Goal: Find specific page/section: Find specific page/section

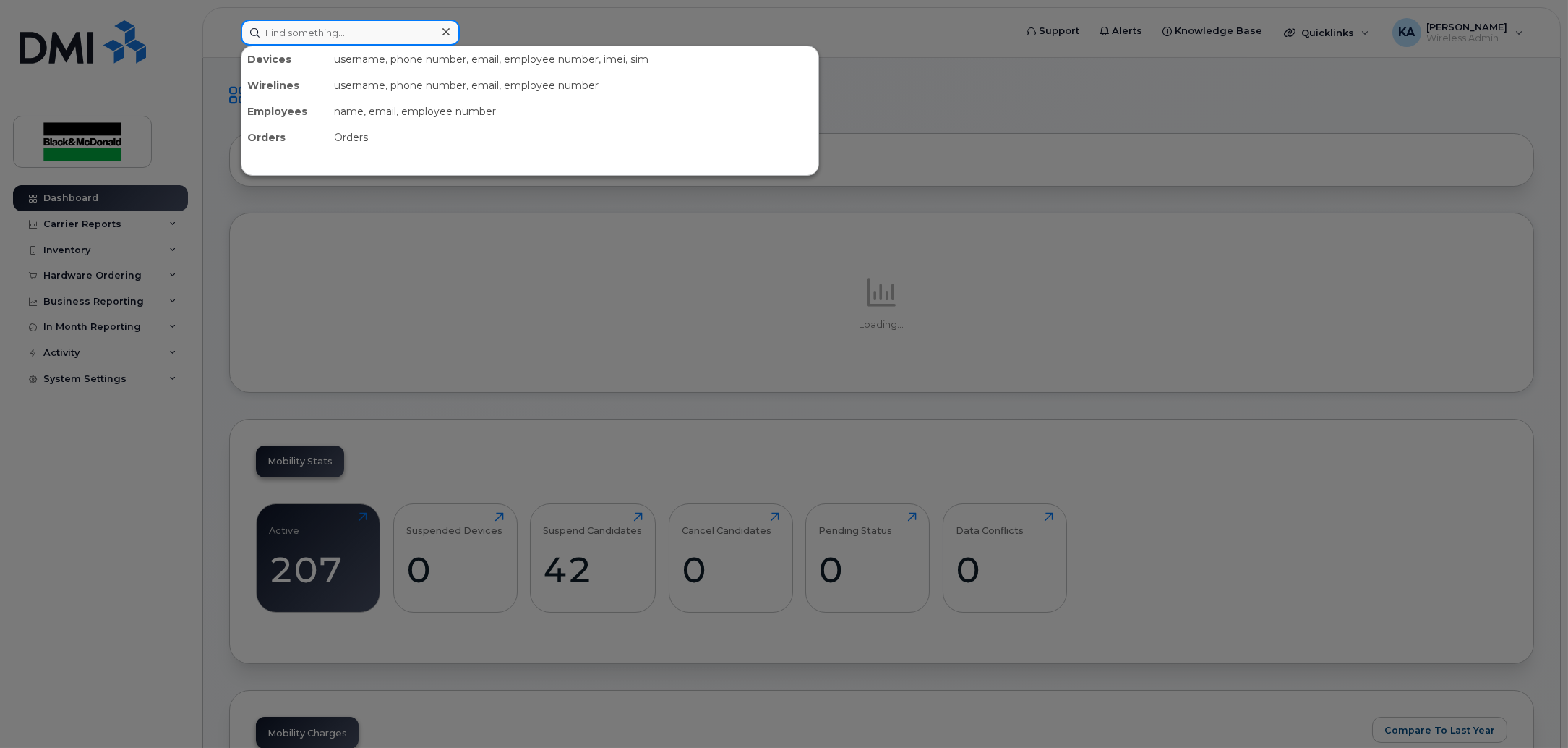
click at [352, 29] on input at bounding box center [350, 32] width 219 height 26
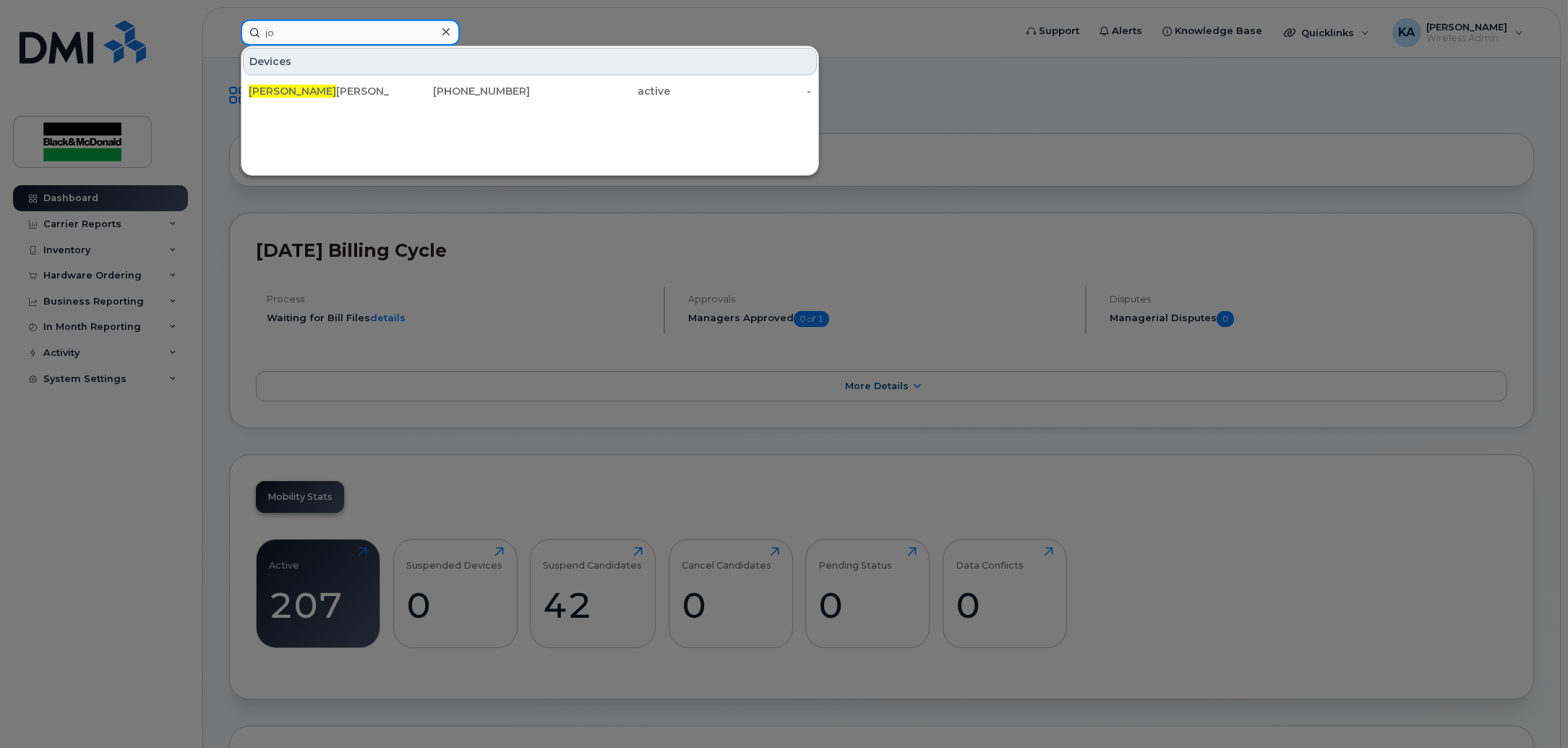
type input "j"
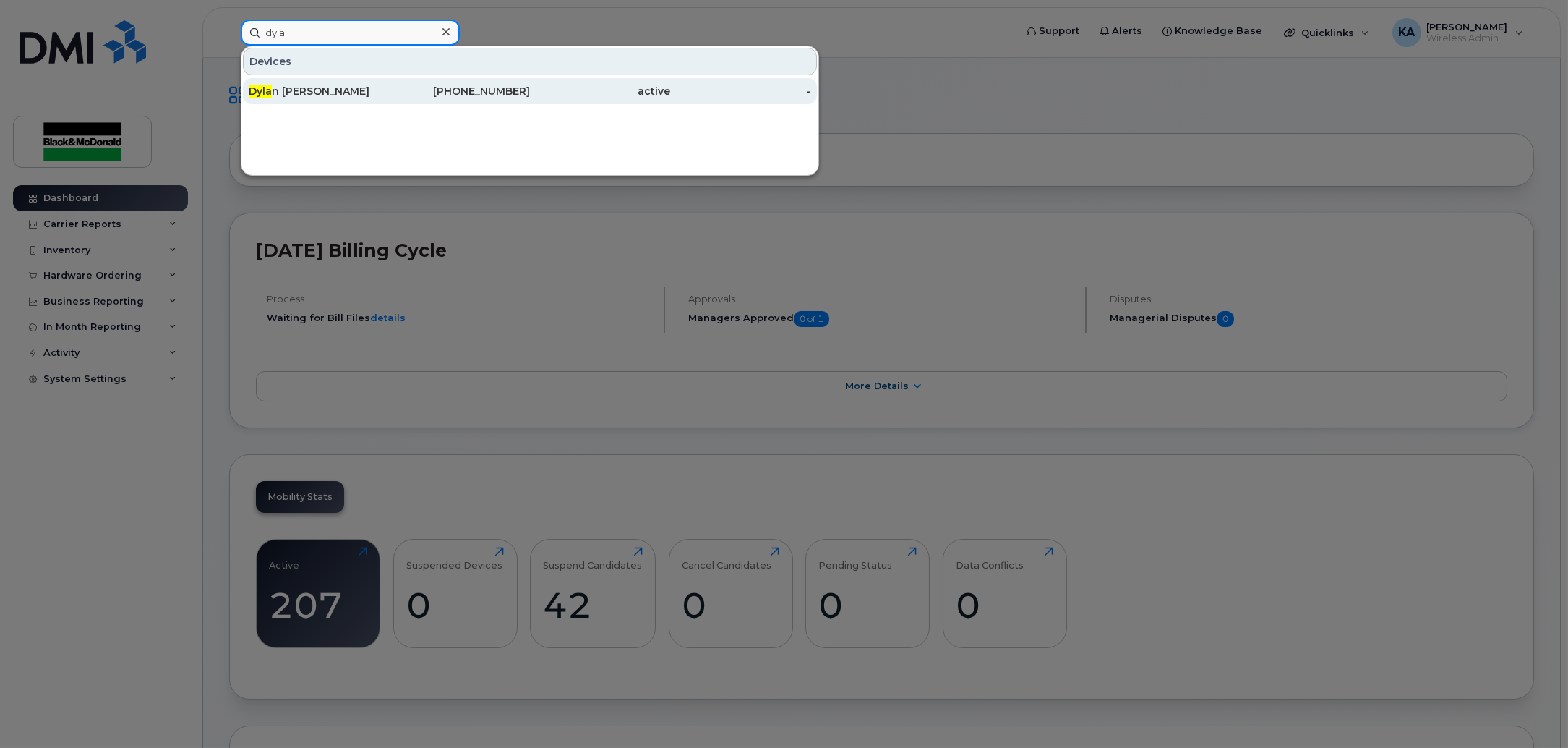
type input "dyla"
click at [349, 78] on link "Dyla n Newell 519-465-4957 active -" at bounding box center [530, 91] width 574 height 26
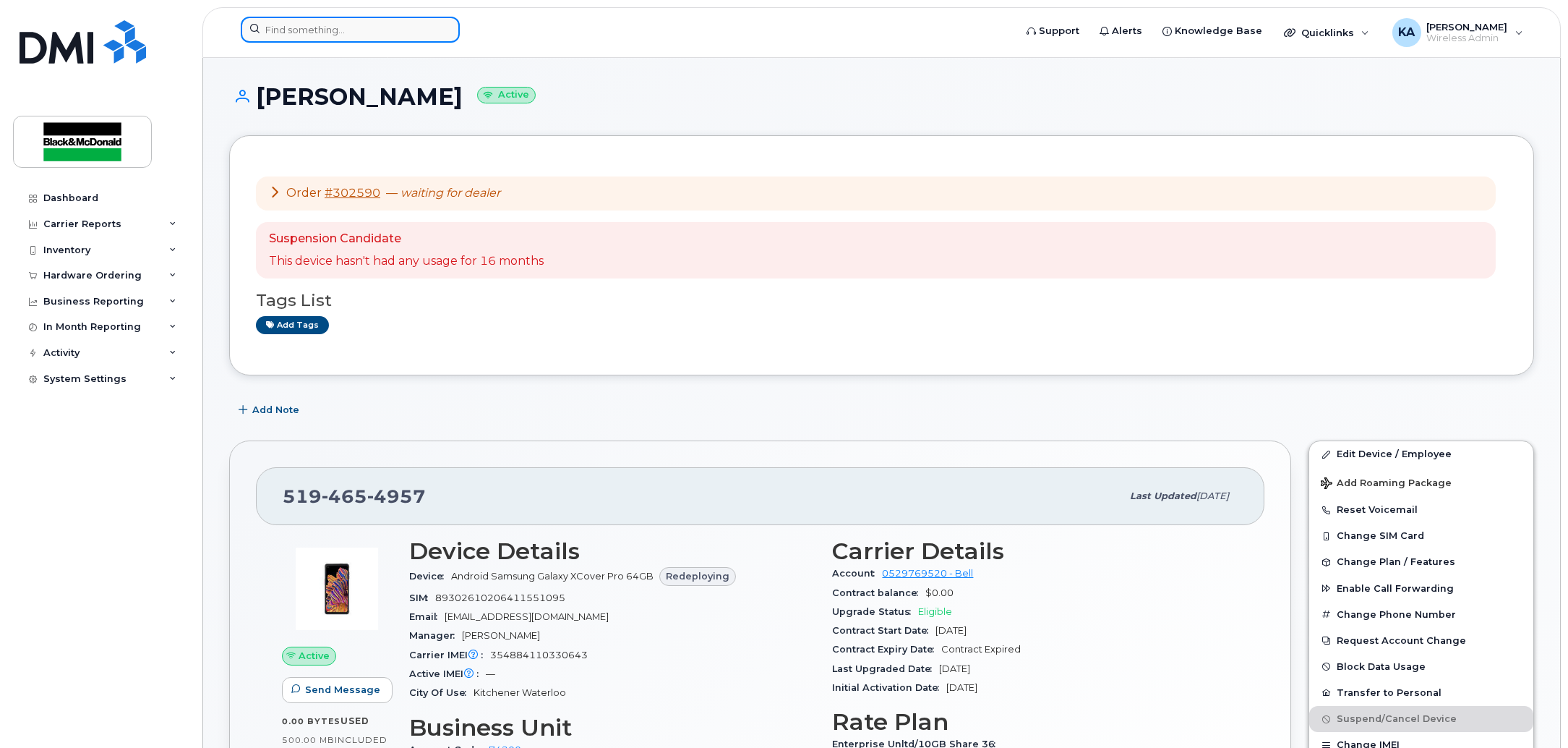
click at [377, 39] on input at bounding box center [350, 30] width 219 height 26
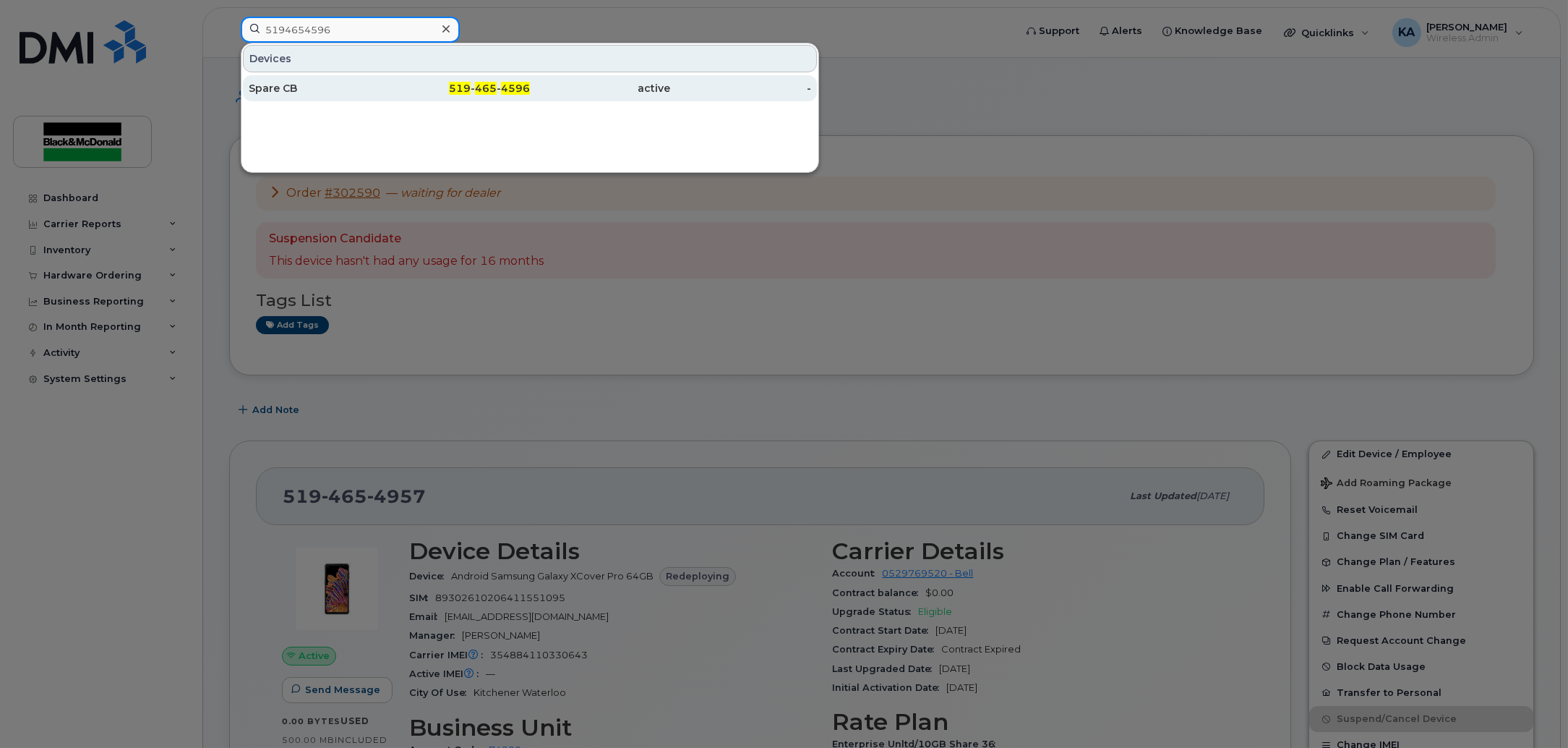
type input "5194654596"
click at [508, 85] on span "4596" at bounding box center [515, 88] width 29 height 13
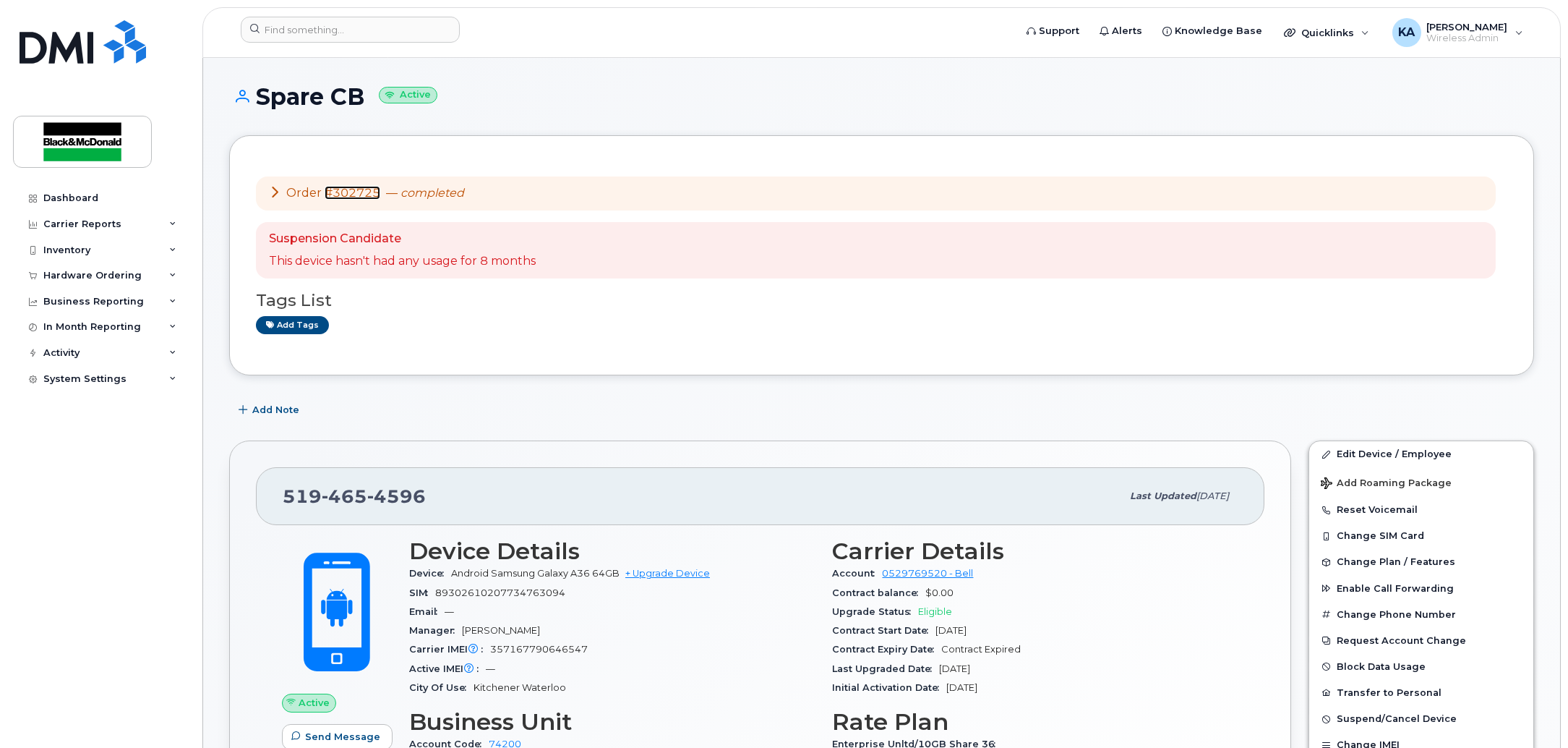
click at [369, 194] on link "#302725" at bounding box center [352, 193] width 56 height 14
